Goal: Task Accomplishment & Management: Complete application form

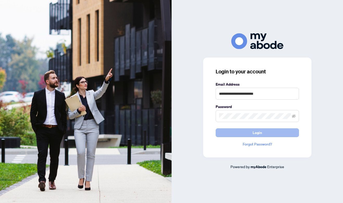
click at [234, 131] on button "Login" at bounding box center [257, 132] width 83 height 9
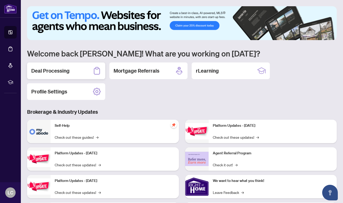
click at [69, 72] on div "Deal Processing" at bounding box center [66, 70] width 78 height 17
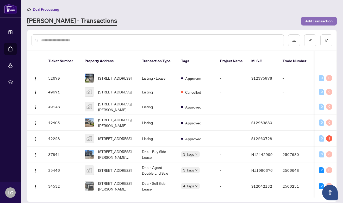
click at [324, 21] on span "Add Transaction" at bounding box center [318, 21] width 27 height 8
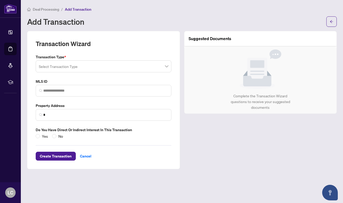
click at [165, 66] on span at bounding box center [103, 66] width 129 height 10
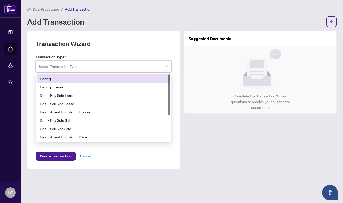
click at [162, 78] on div "Listing" at bounding box center [103, 79] width 127 height 6
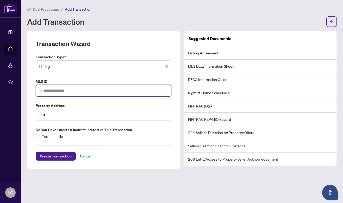
click at [58, 89] on input "search" at bounding box center [105, 90] width 125 height 5
click at [66, 90] on input "search" at bounding box center [105, 90] width 125 height 5
paste input "*********"
type input "*********"
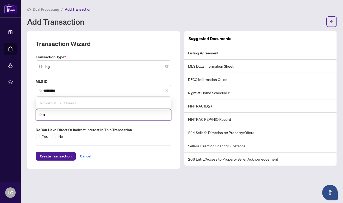
click at [88, 114] on input "*" at bounding box center [105, 114] width 125 height 5
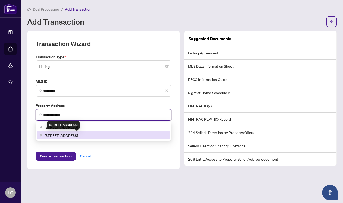
click at [78, 134] on span "[STREET_ADDRESS]" at bounding box center [61, 136] width 33 height 6
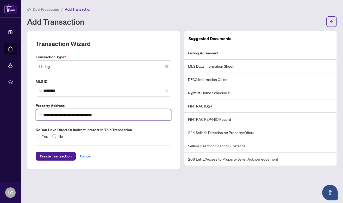
type input "**********"
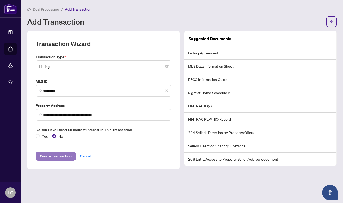
click at [63, 155] on span "Create Transaction" at bounding box center [56, 156] width 32 height 8
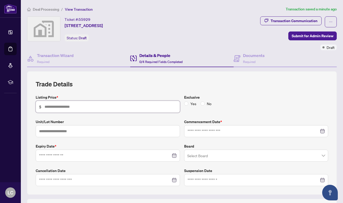
click at [106, 104] on input "text" at bounding box center [111, 107] width 132 height 6
type input "*******"
click at [125, 131] on input "text" at bounding box center [108, 131] width 144 height 12
click at [122, 155] on input at bounding box center [105, 156] width 132 height 6
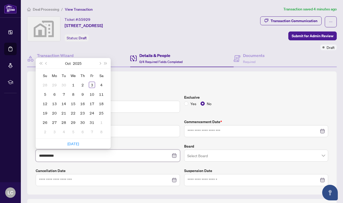
type input "**********"
click at [101, 63] on span "Next month (PageDown)" at bounding box center [99, 63] width 3 height 3
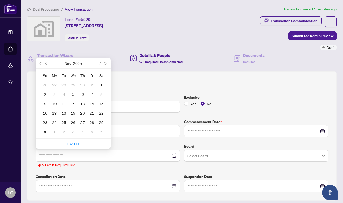
click at [101, 63] on span "Next month (PageDown)" at bounding box center [99, 63] width 3 height 3
type input "**********"
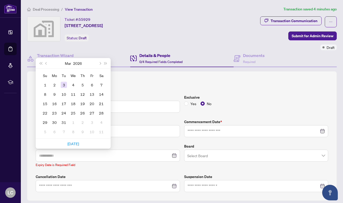
click at [64, 84] on div "3" at bounding box center [64, 85] width 6 height 6
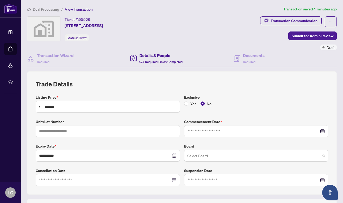
click at [212, 155] on input "search" at bounding box center [253, 156] width 133 height 11
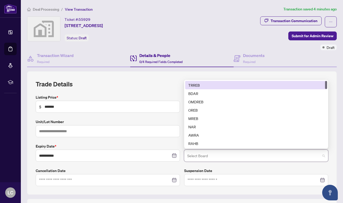
click at [209, 83] on div "TRREB" at bounding box center [256, 85] width 136 height 6
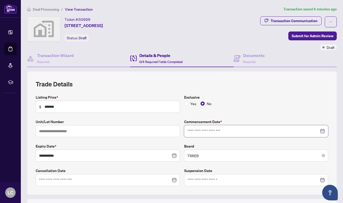
click at [233, 130] on input at bounding box center [253, 131] width 132 height 6
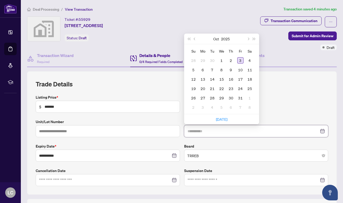
type input "**********"
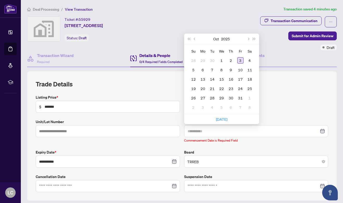
click at [240, 58] on div "3" at bounding box center [240, 60] width 6 height 6
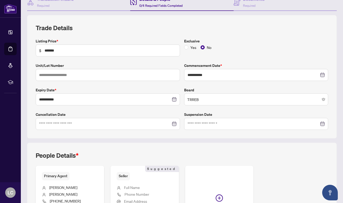
scroll to position [118, 0]
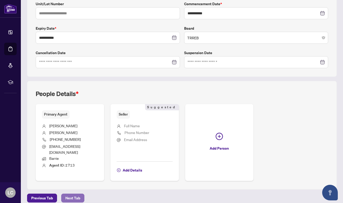
click at [73, 194] on span "Next Tab" at bounding box center [72, 198] width 15 height 8
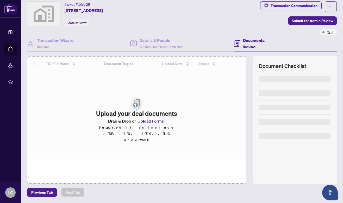
scroll to position [15, 0]
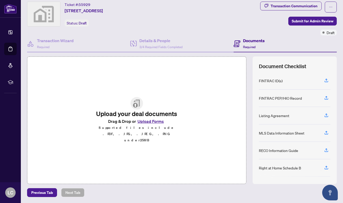
click at [146, 125] on button "Upload Forms" at bounding box center [150, 121] width 29 height 7
click at [325, 114] on icon "button" at bounding box center [326, 115] width 5 height 5
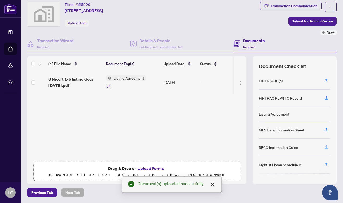
click at [327, 146] on icon "button" at bounding box center [326, 147] width 5 height 5
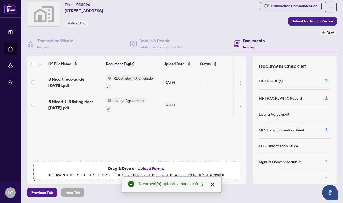
click at [327, 159] on icon "button" at bounding box center [326, 161] width 5 height 5
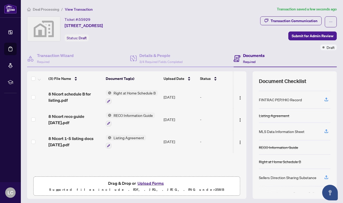
scroll to position [0, 0]
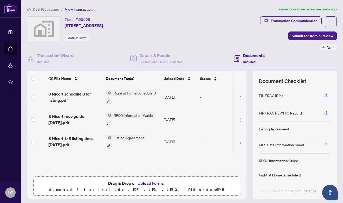
click at [326, 143] on icon "button" at bounding box center [326, 144] width 5 height 5
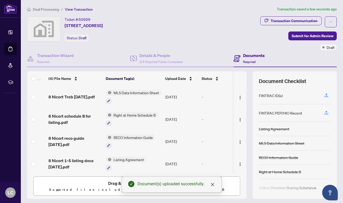
scroll to position [1, 0]
click at [214, 184] on icon "close" at bounding box center [212, 185] width 4 height 4
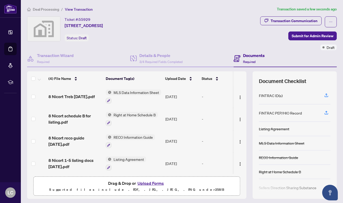
click at [153, 182] on button "Upload Forms" at bounding box center [150, 183] width 29 height 7
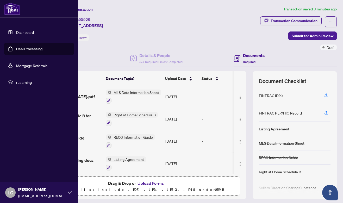
click at [20, 32] on link "Dashboard" at bounding box center [25, 32] width 18 height 5
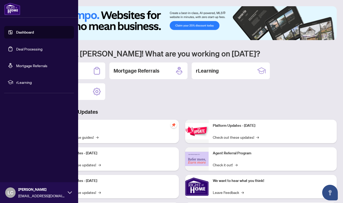
click at [34, 48] on link "Deal Processing" at bounding box center [29, 49] width 26 height 5
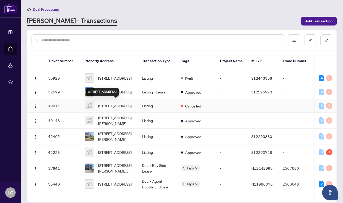
click at [125, 103] on span "[STREET_ADDRESS]" at bounding box center [114, 106] width 33 height 6
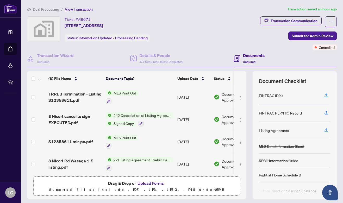
scroll to position [89, 0]
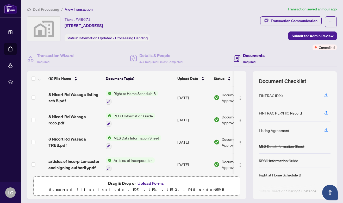
click at [147, 159] on span "Articles of Incorporation" at bounding box center [132, 161] width 43 height 6
click at [129, 184] on span "Articles of Incorporation" at bounding box center [128, 184] width 43 height 6
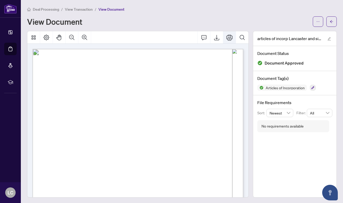
click at [230, 37] on icon "Print" at bounding box center [229, 38] width 6 height 6
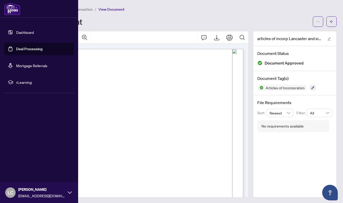
click at [21, 33] on link "Dashboard" at bounding box center [25, 32] width 18 height 5
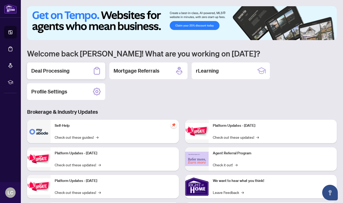
click at [59, 71] on h2 "Deal Processing" at bounding box center [50, 70] width 38 height 7
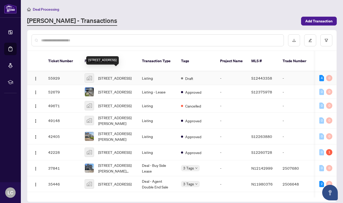
click at [116, 75] on span "[STREET_ADDRESS]" at bounding box center [114, 78] width 33 height 6
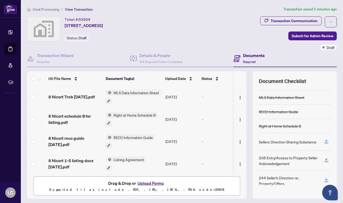
scroll to position [1, 0]
click at [73, 160] on span "8 Nicort 1-5 listing docs [DATE].pdf" at bounding box center [74, 163] width 53 height 12
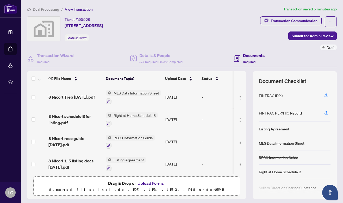
click at [152, 184] on button "Upload Forms" at bounding box center [150, 183] width 29 height 7
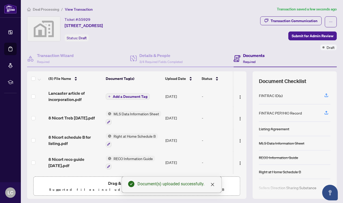
click at [128, 96] on span "Add a Document Tag" at bounding box center [130, 97] width 35 height 4
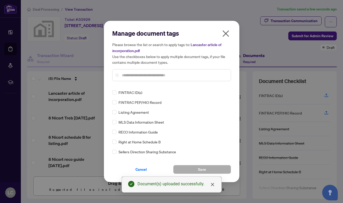
click at [139, 76] on input "text" at bounding box center [174, 75] width 105 height 6
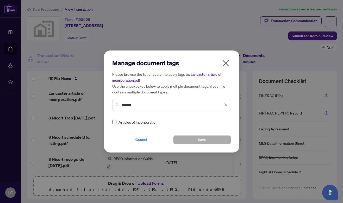
type input "*******"
click at [201, 137] on span "Save" at bounding box center [202, 140] width 8 height 8
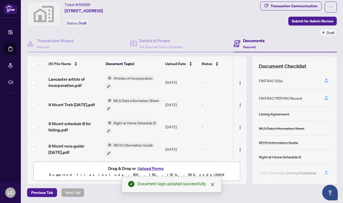
scroll to position [22, 0]
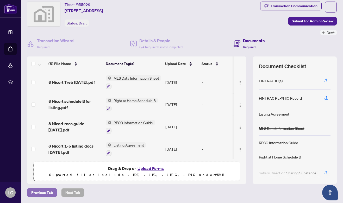
click at [45, 190] on span "Previous Tab" at bounding box center [42, 193] width 22 height 8
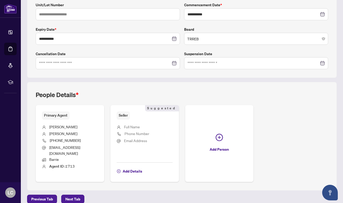
scroll to position [118, 0]
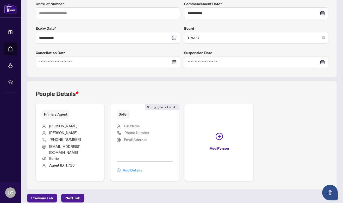
click at [132, 166] on span "Add Details" at bounding box center [133, 170] width 20 height 8
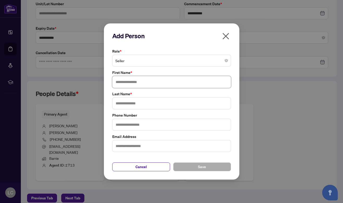
click at [165, 82] on input "text" at bounding box center [171, 82] width 119 height 12
type input "*"
click at [152, 164] on button "Cancel" at bounding box center [141, 166] width 58 height 9
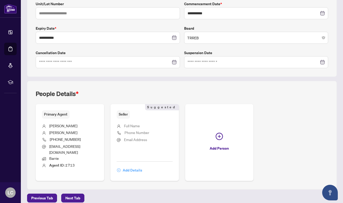
click at [133, 166] on span "Add Details" at bounding box center [133, 170] width 20 height 8
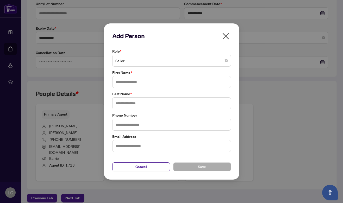
click at [224, 60] on span "Seller" at bounding box center [171, 61] width 112 height 10
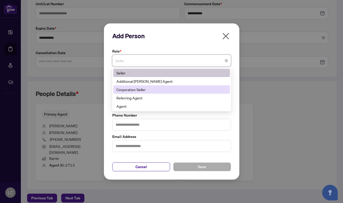
click at [207, 92] on div "Corporation Seller" at bounding box center [171, 90] width 110 height 6
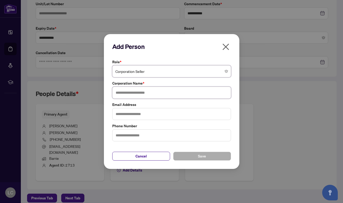
click at [176, 92] on input "text" at bounding box center [171, 93] width 119 height 12
type input "**********"
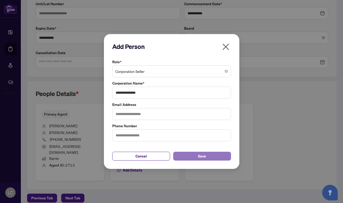
click at [198, 154] on button "Save" at bounding box center [202, 156] width 58 height 9
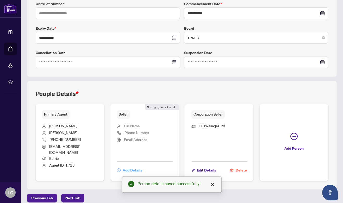
click at [134, 166] on span "Add Details" at bounding box center [133, 170] width 20 height 8
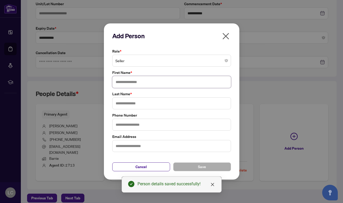
click at [155, 83] on input "text" at bounding box center [171, 82] width 119 height 12
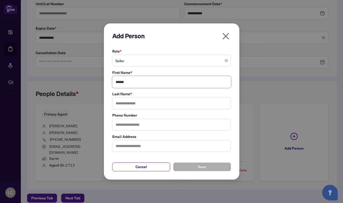
type input "*****"
click at [134, 103] on input "text" at bounding box center [171, 103] width 119 height 12
type input "*******"
click at [204, 168] on span "Save" at bounding box center [202, 167] width 8 height 8
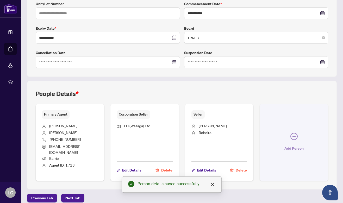
click at [299, 144] on span "Add Person" at bounding box center [293, 148] width 19 height 8
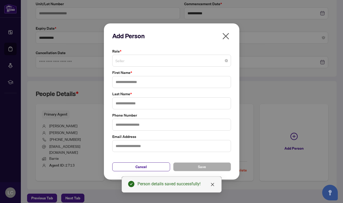
click at [168, 58] on span "Seller" at bounding box center [171, 61] width 112 height 10
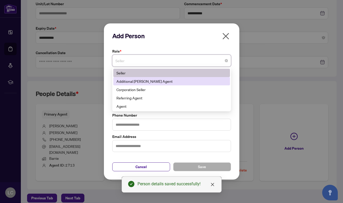
click at [170, 81] on div "Additional [PERSON_NAME] Agent" at bounding box center [171, 81] width 110 height 6
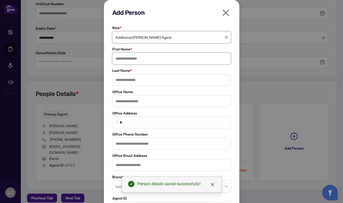
click at [155, 59] on input "text" at bounding box center [171, 59] width 119 height 12
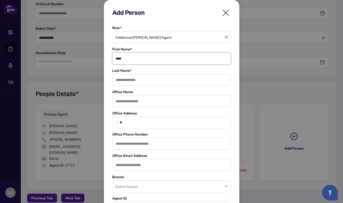
type input "****"
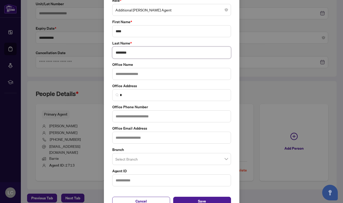
scroll to position [38, 0]
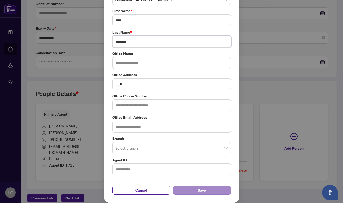
type input "********"
click at [204, 189] on span "Save" at bounding box center [202, 190] width 8 height 8
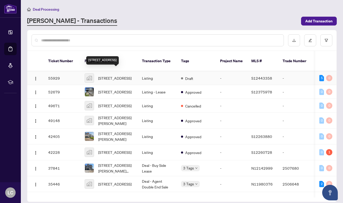
click at [115, 75] on span "[STREET_ADDRESS]" at bounding box center [114, 78] width 33 height 6
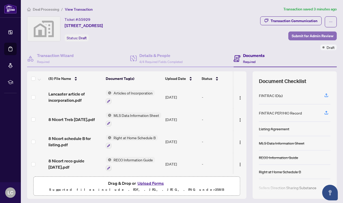
click at [314, 34] on span "Submit for Admin Review" at bounding box center [313, 36] width 42 height 8
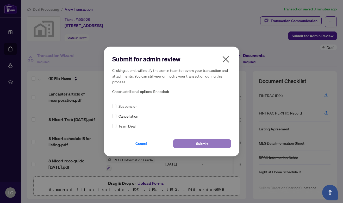
click at [209, 142] on button "Submit" at bounding box center [202, 143] width 58 height 9
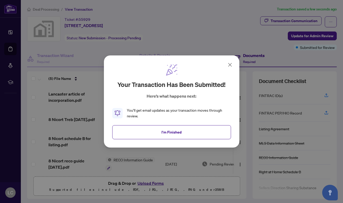
click at [178, 131] on span "I'm Finished" at bounding box center [171, 132] width 20 height 8
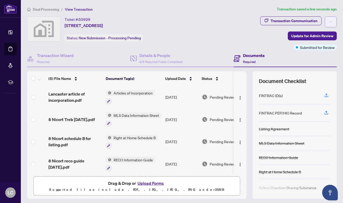
click at [332, 21] on icon "ellipsis" at bounding box center [331, 22] width 4 height 4
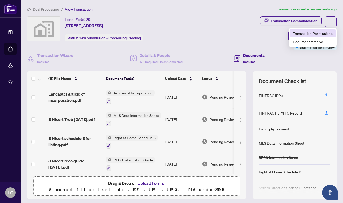
click at [329, 34] on span "Transaction Permissions" at bounding box center [313, 33] width 40 height 6
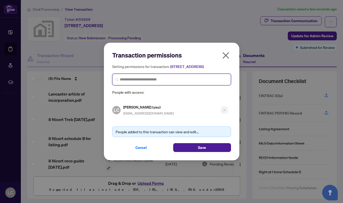
click at [166, 82] on input "search" at bounding box center [174, 79] width 108 height 5
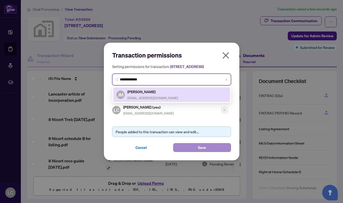
type input "**********"
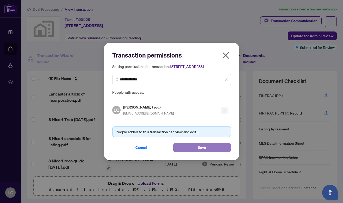
click at [214, 149] on button "Save" at bounding box center [202, 147] width 58 height 9
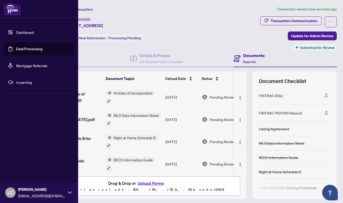
click at [22, 32] on link "Dashboard" at bounding box center [25, 32] width 18 height 5
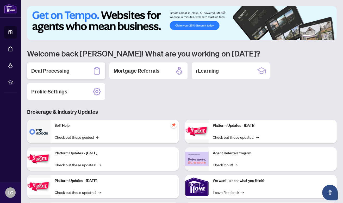
click at [77, 68] on div "Deal Processing" at bounding box center [66, 70] width 78 height 17
